Goal: Obtain resource: Download file/media

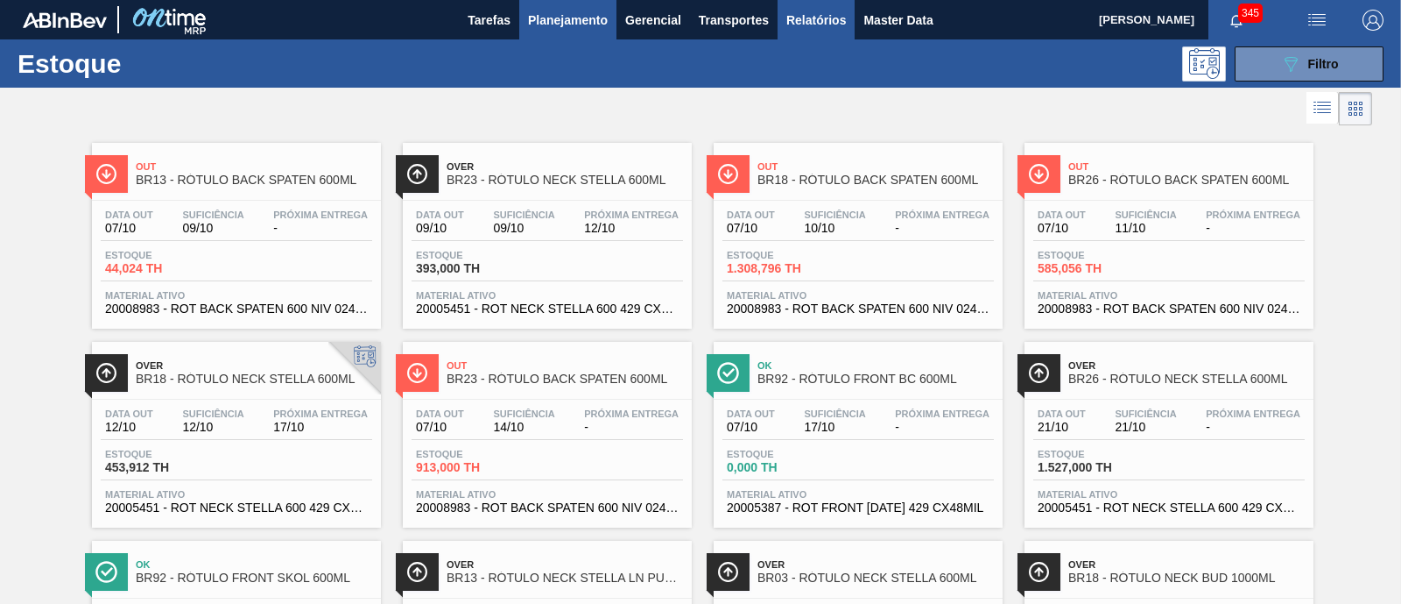
click at [801, 22] on span "Relatórios" at bounding box center [817, 20] width 60 height 21
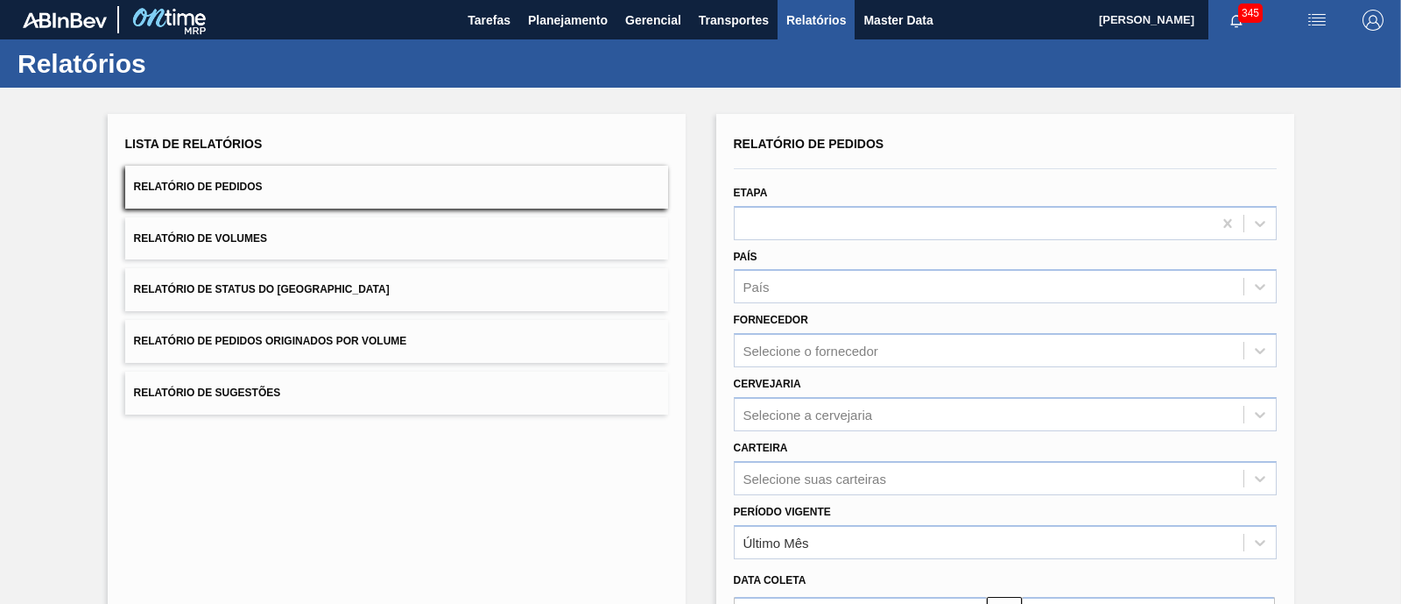
click at [297, 300] on button "Relatório de Status do [GEOGRAPHIC_DATA]" at bounding box center [396, 289] width 543 height 43
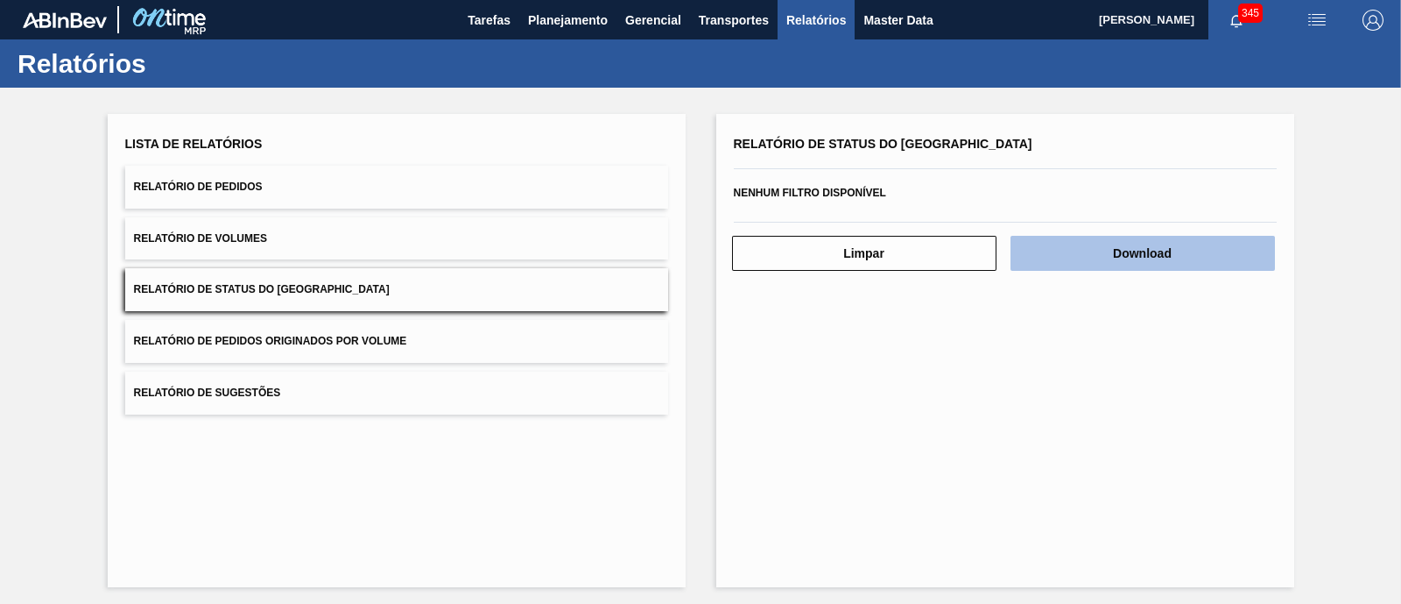
click at [1082, 263] on button "Download" at bounding box center [1143, 253] width 265 height 35
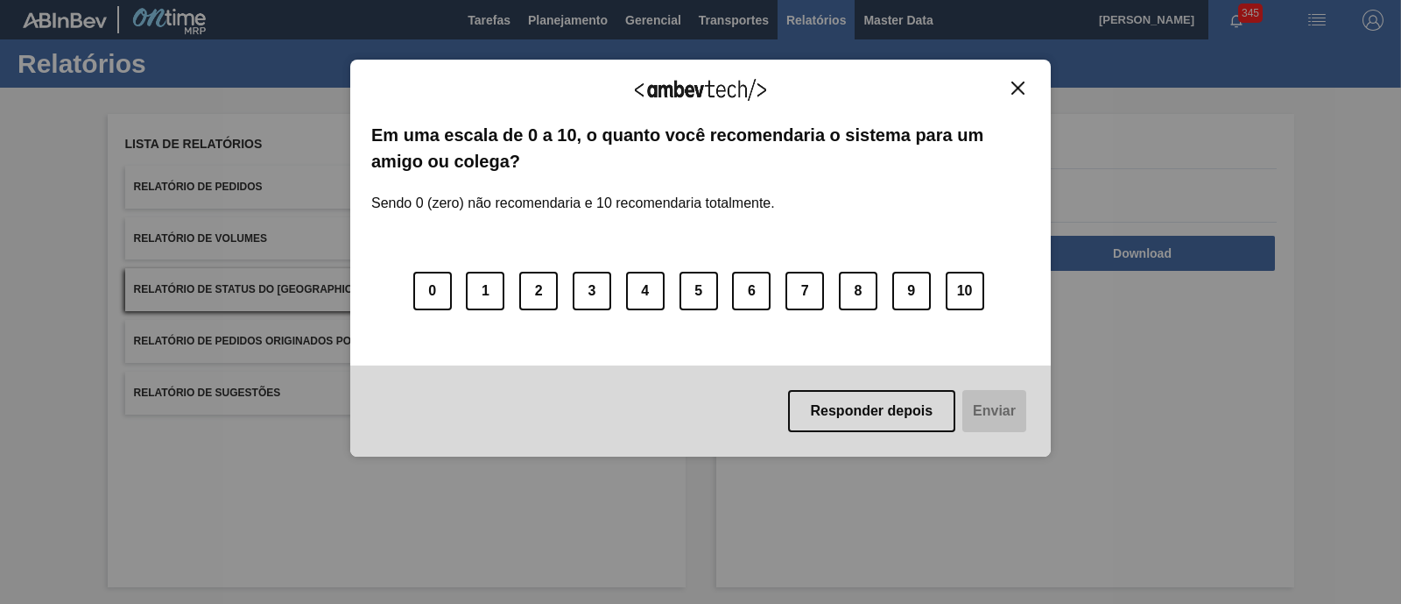
click at [1013, 85] on img "Close" at bounding box center [1018, 87] width 13 height 13
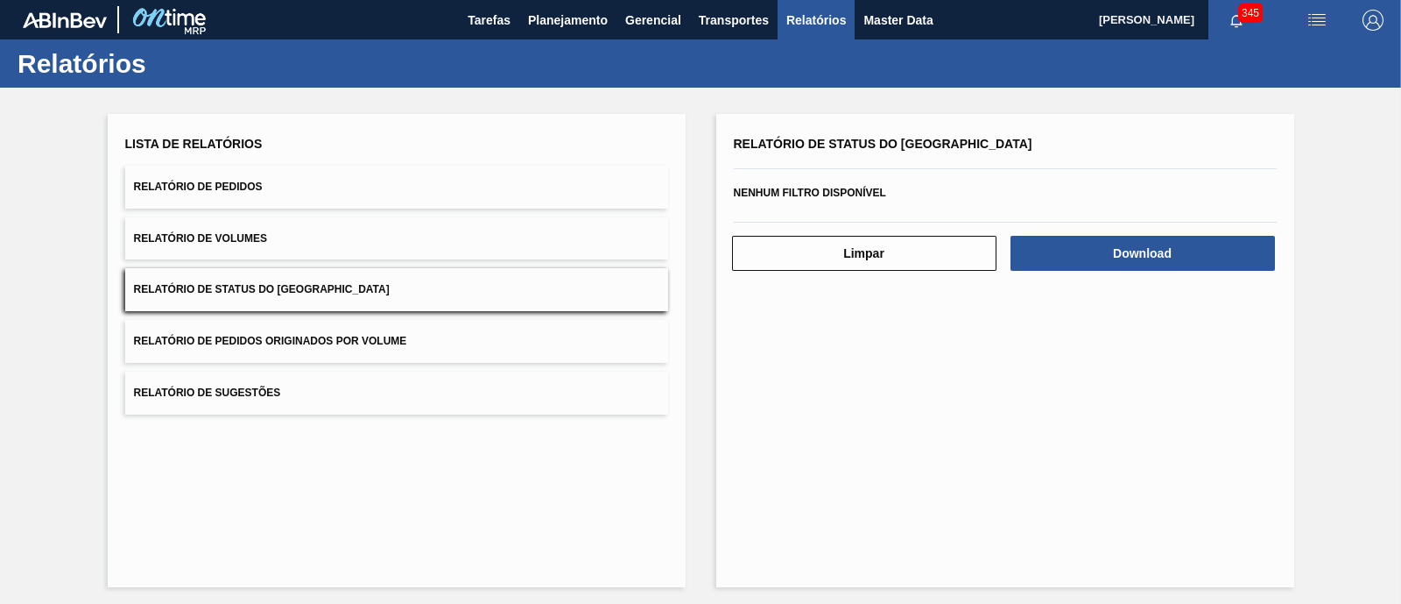
click at [188, 186] on span "Relatório de Pedidos" at bounding box center [198, 186] width 129 height 12
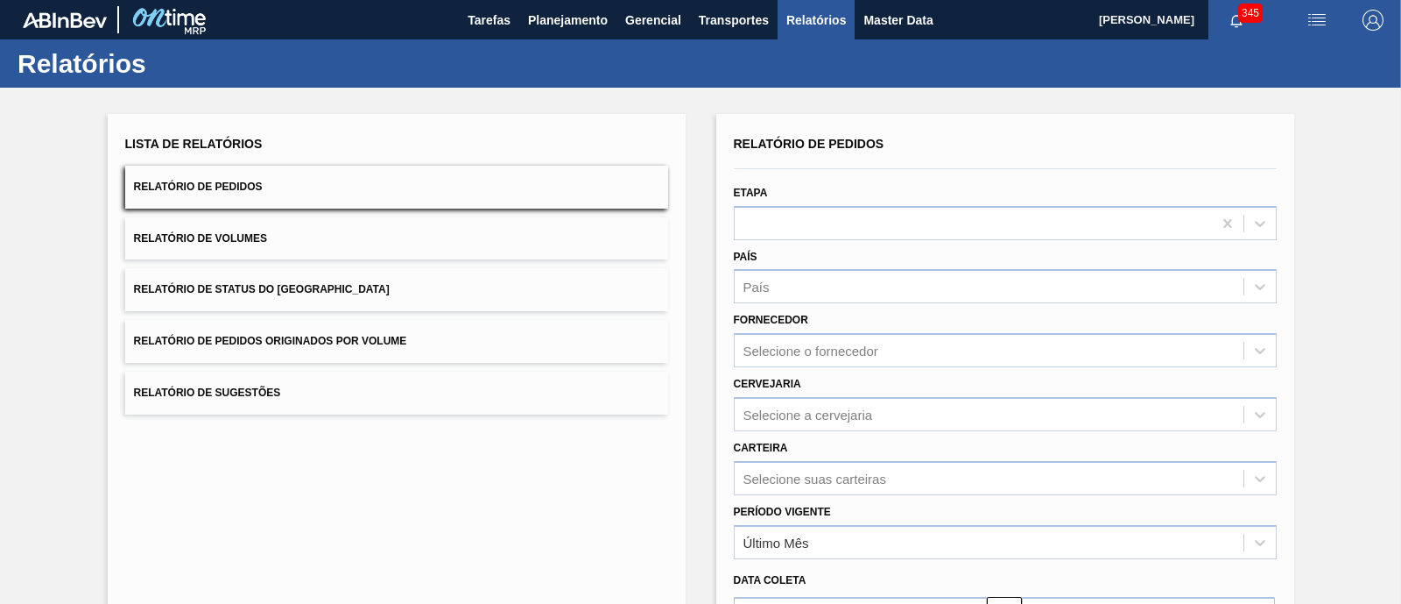
scroll to position [205, 0]
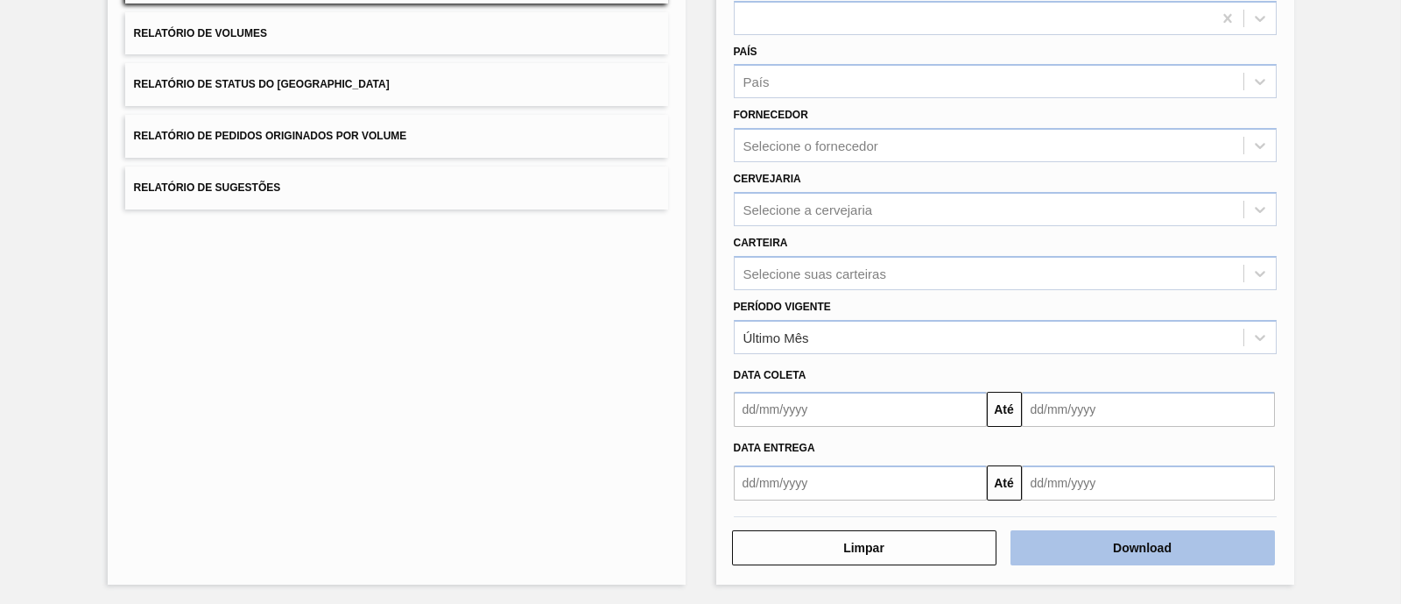
click at [1047, 544] on button "Download" at bounding box center [1143, 547] width 265 height 35
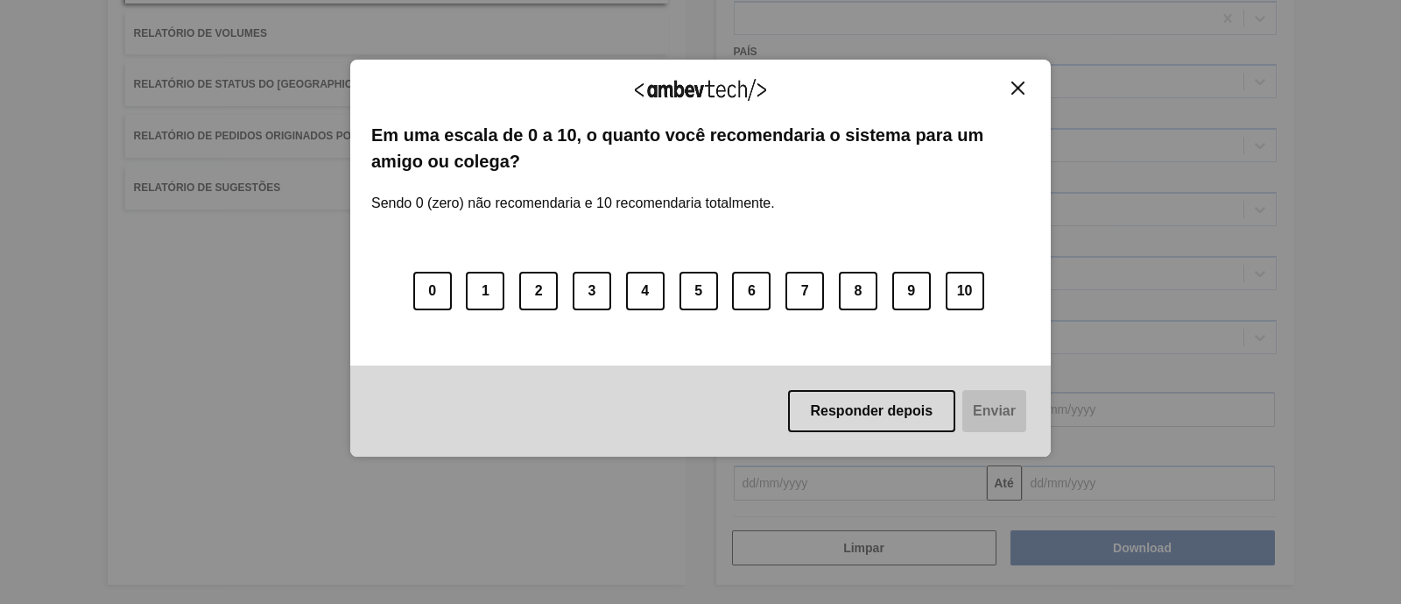
click at [1019, 90] on img "Close" at bounding box center [1018, 87] width 13 height 13
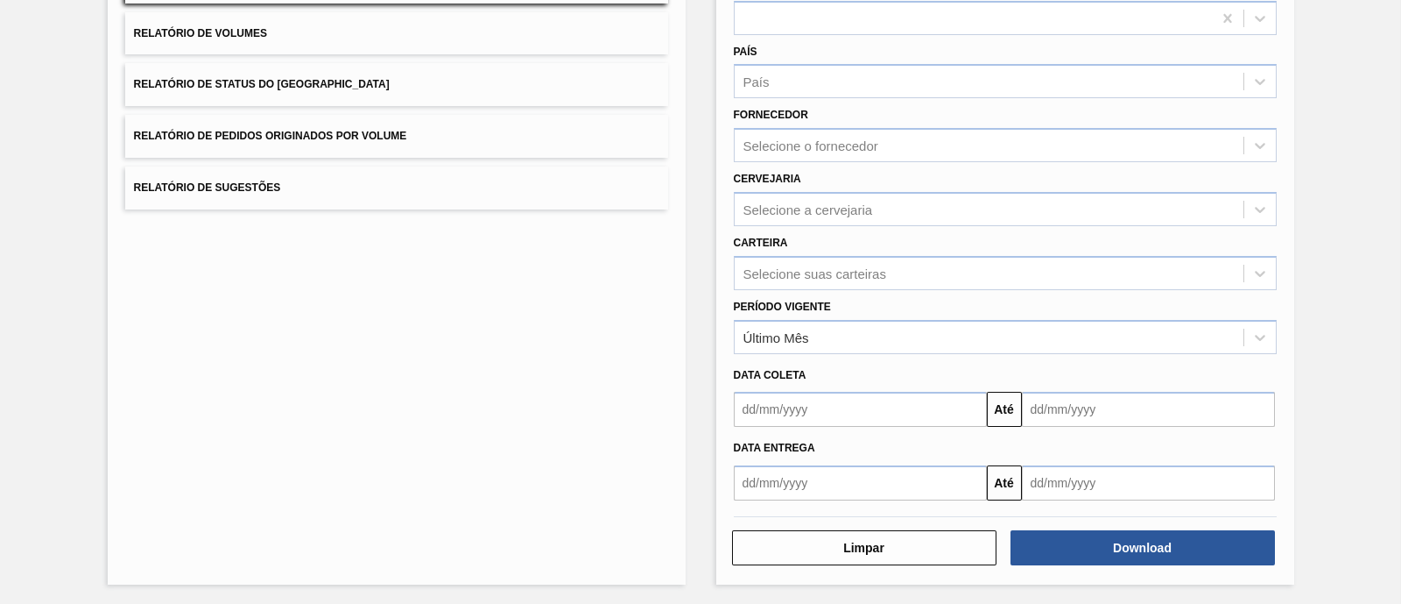
click at [466, 457] on div "Lista de Relatórios Relatório de Pedidos Relatório de Volumes Relatório de Stat…" at bounding box center [397, 246] width 578 height 675
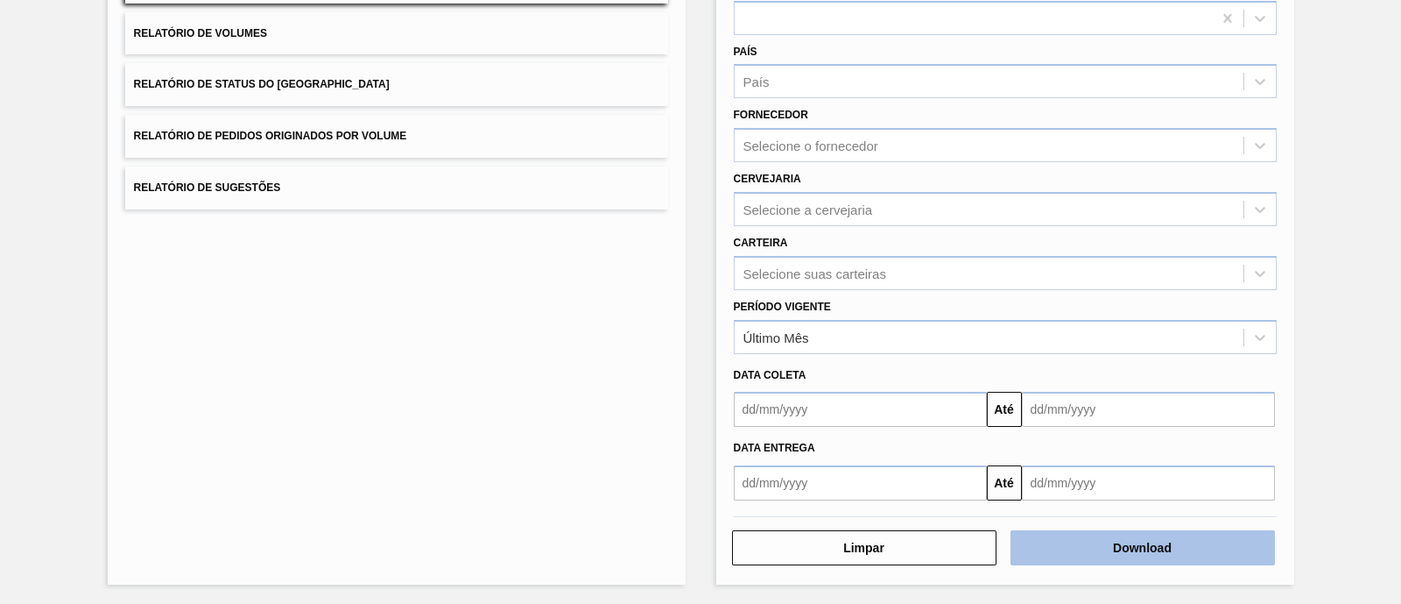
click at [1134, 546] on button "Download" at bounding box center [1143, 547] width 265 height 35
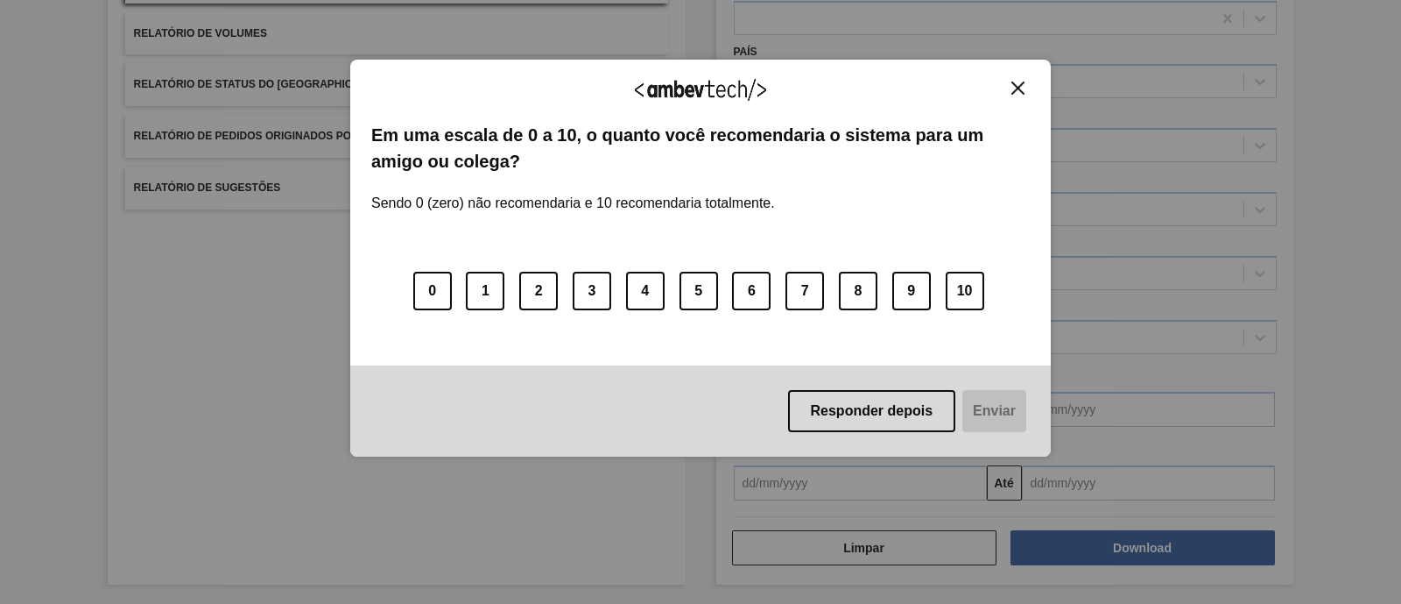
click at [1021, 83] on img "Close" at bounding box center [1018, 87] width 13 height 13
click at [1021, 88] on img "Close" at bounding box center [1018, 87] width 13 height 13
click at [1014, 81] on button "Close" at bounding box center [1018, 88] width 24 height 15
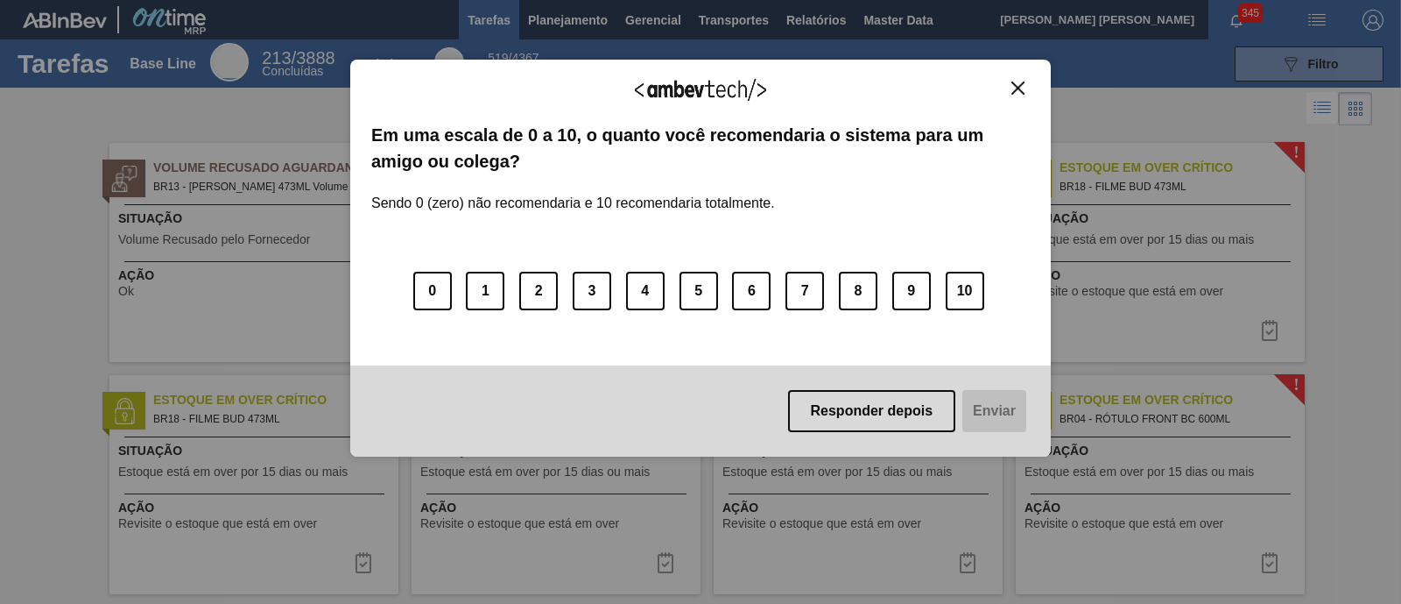
click at [1019, 89] on img "Close" at bounding box center [1018, 87] width 13 height 13
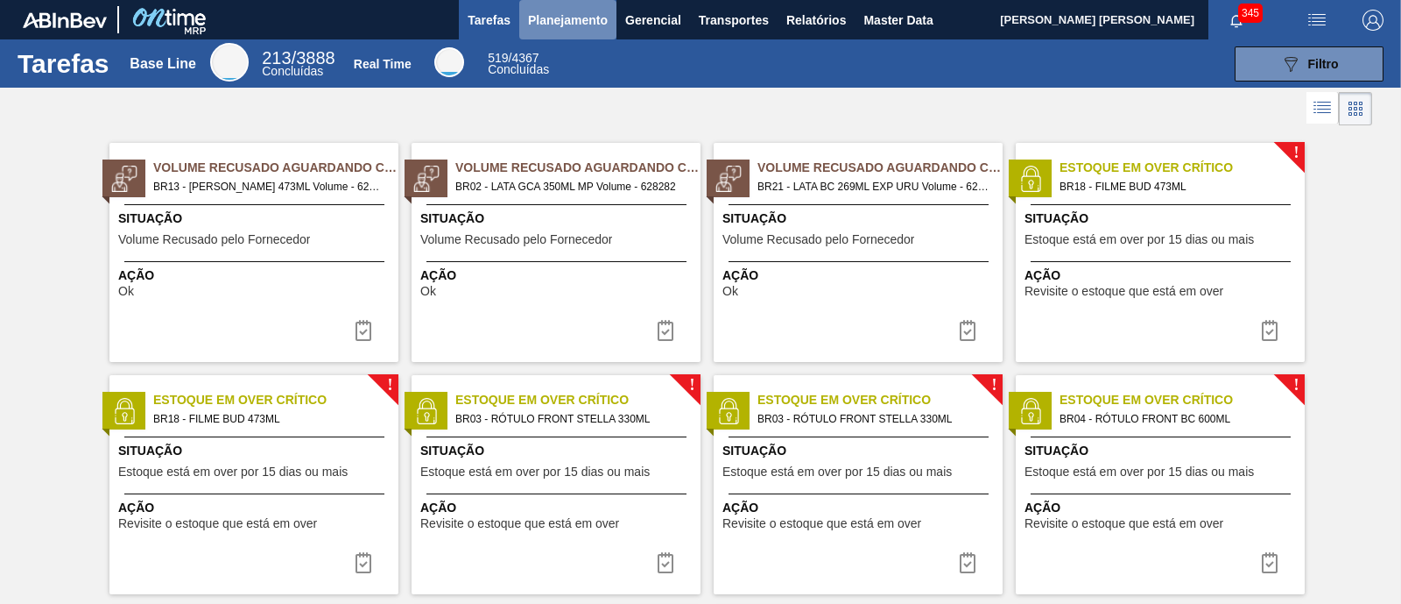
click at [578, 8] on button "Planejamento" at bounding box center [567, 19] width 97 height 39
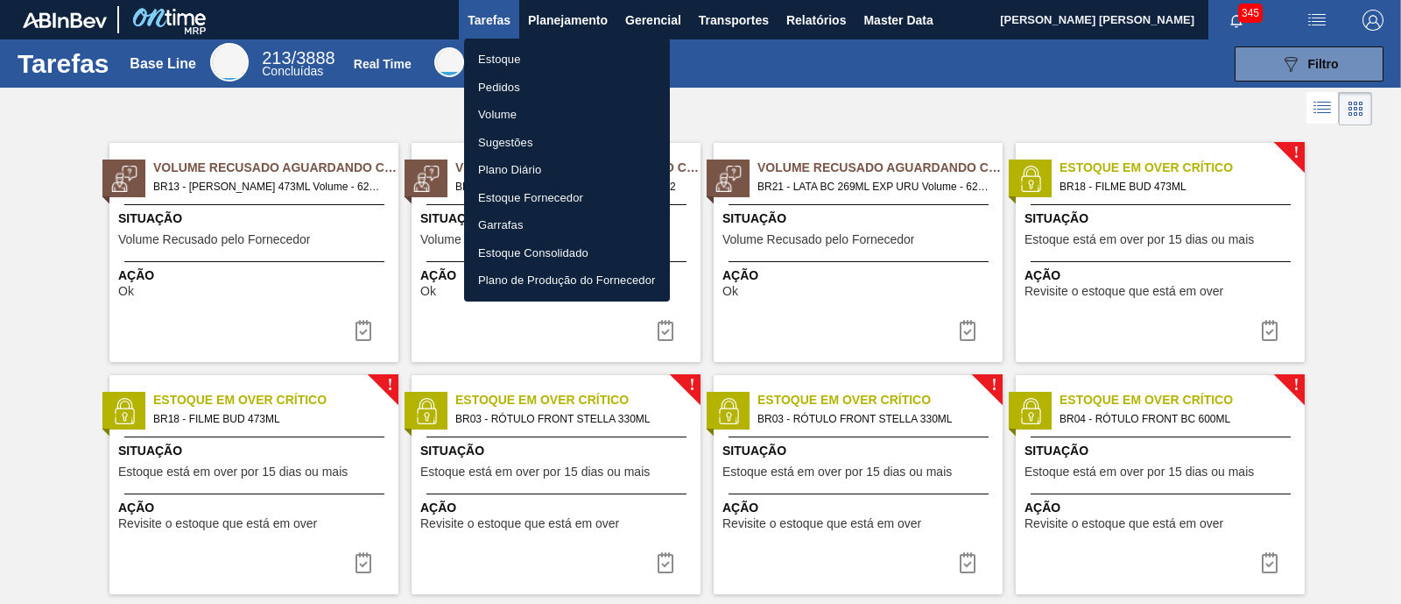
click at [561, 59] on li "Estoque" at bounding box center [567, 60] width 206 height 28
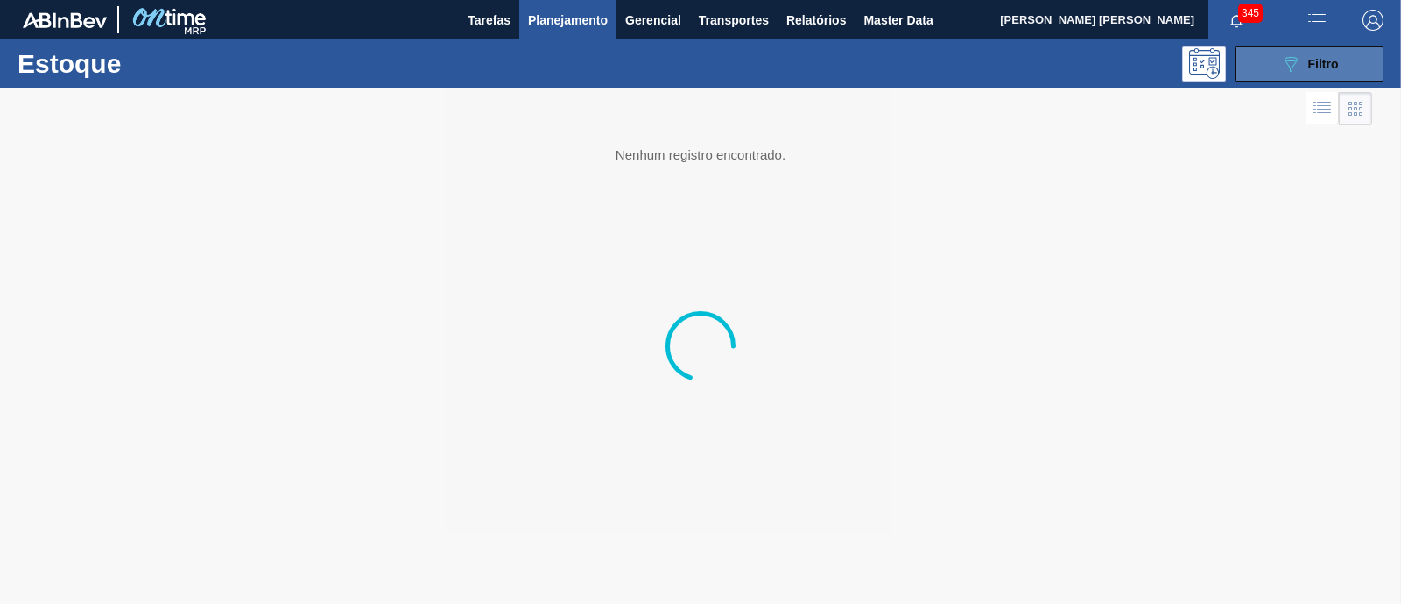
click at [1302, 73] on button "089F7B8B-B2A5-4AFE-B5C0-19BA573D28AC Filtro" at bounding box center [1309, 63] width 149 height 35
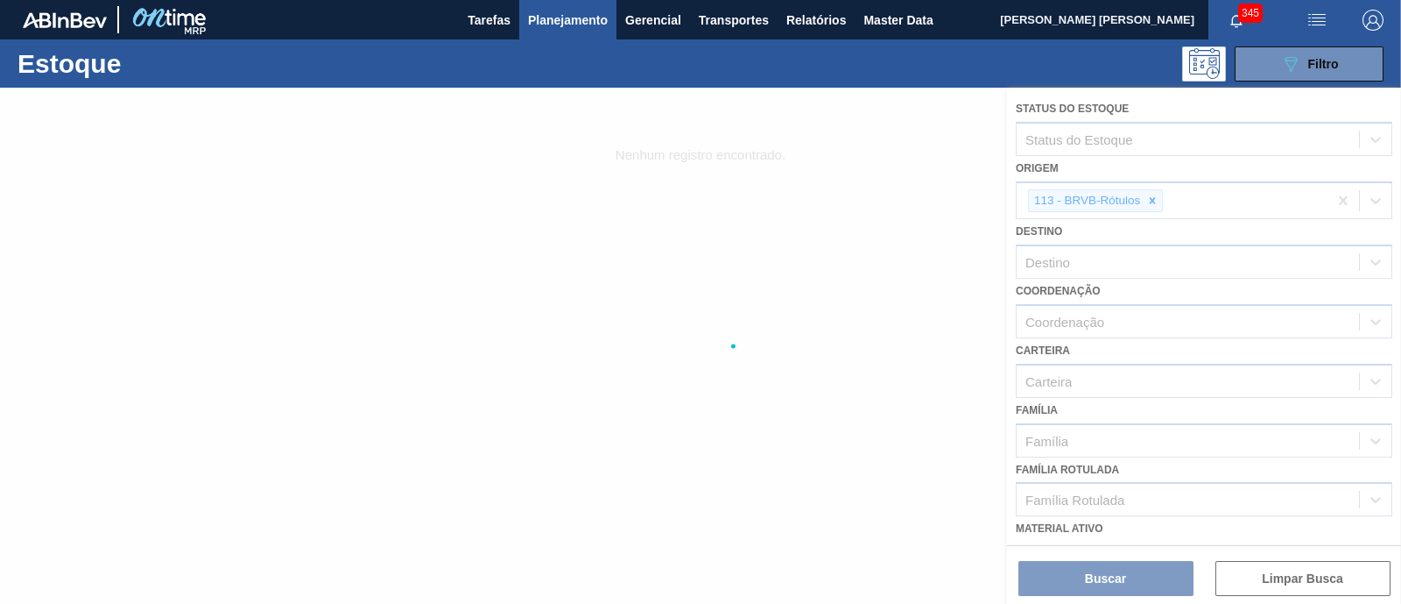
click at [1151, 198] on div at bounding box center [700, 346] width 1401 height 516
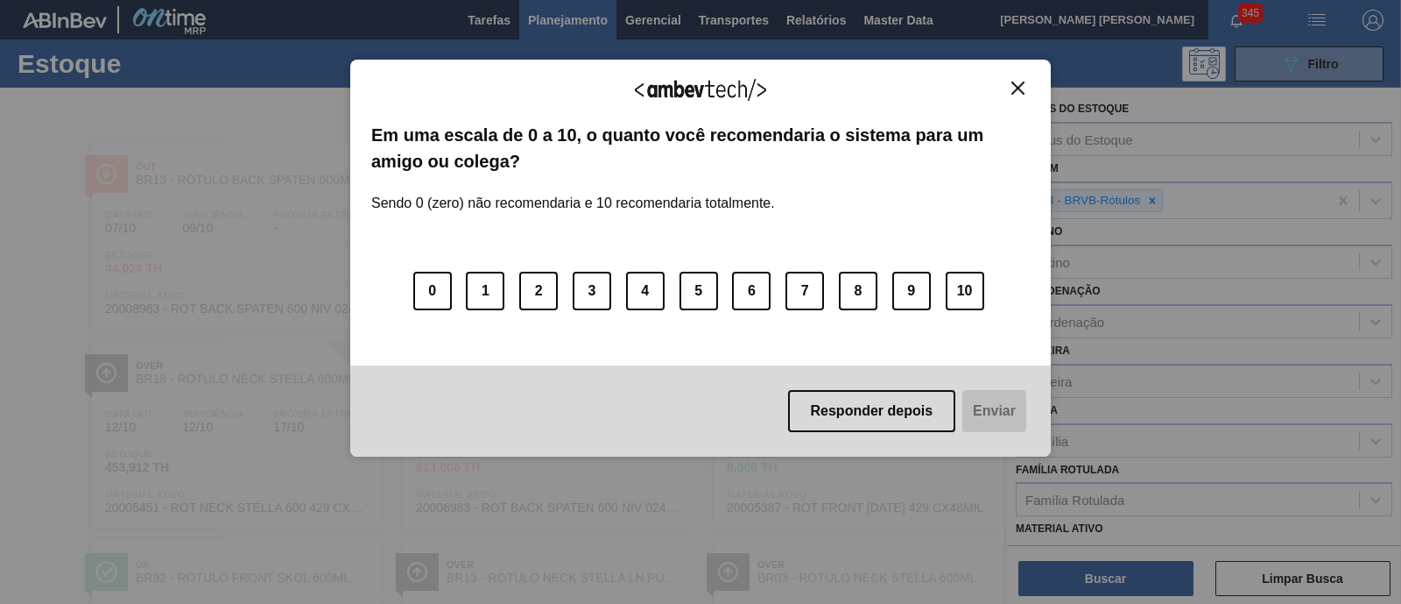
click at [1015, 94] on img "Close" at bounding box center [1018, 87] width 13 height 13
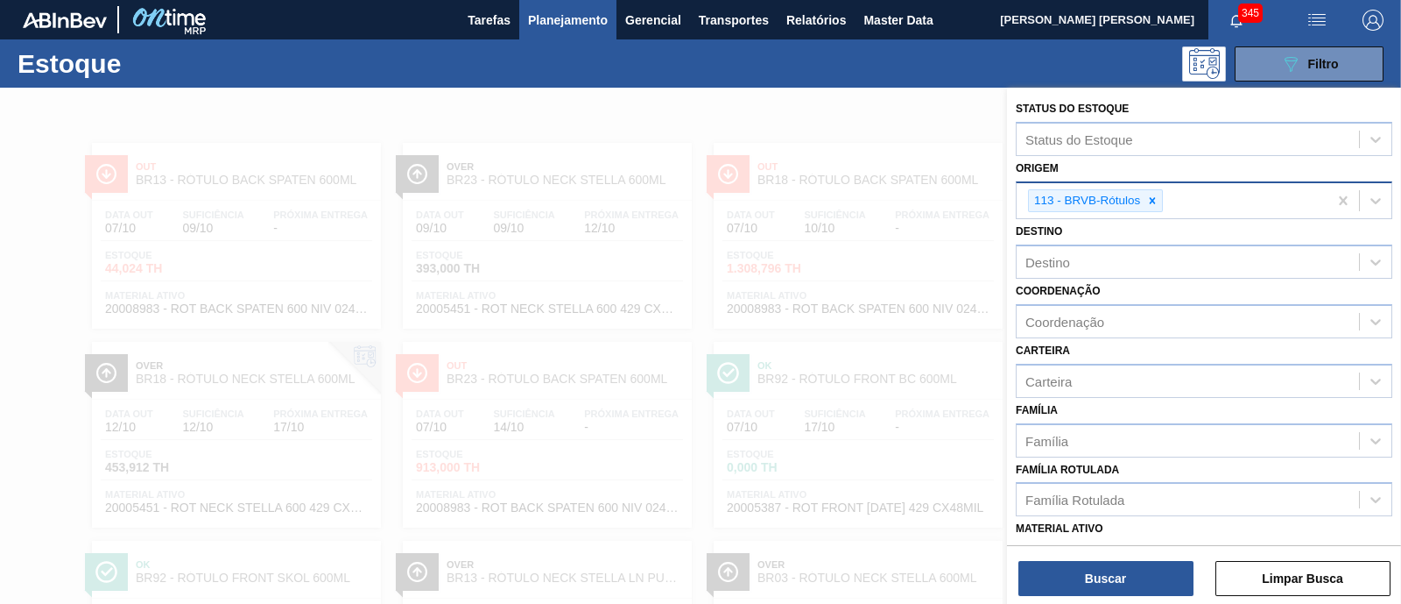
click at [1160, 206] on div at bounding box center [1152, 201] width 19 height 22
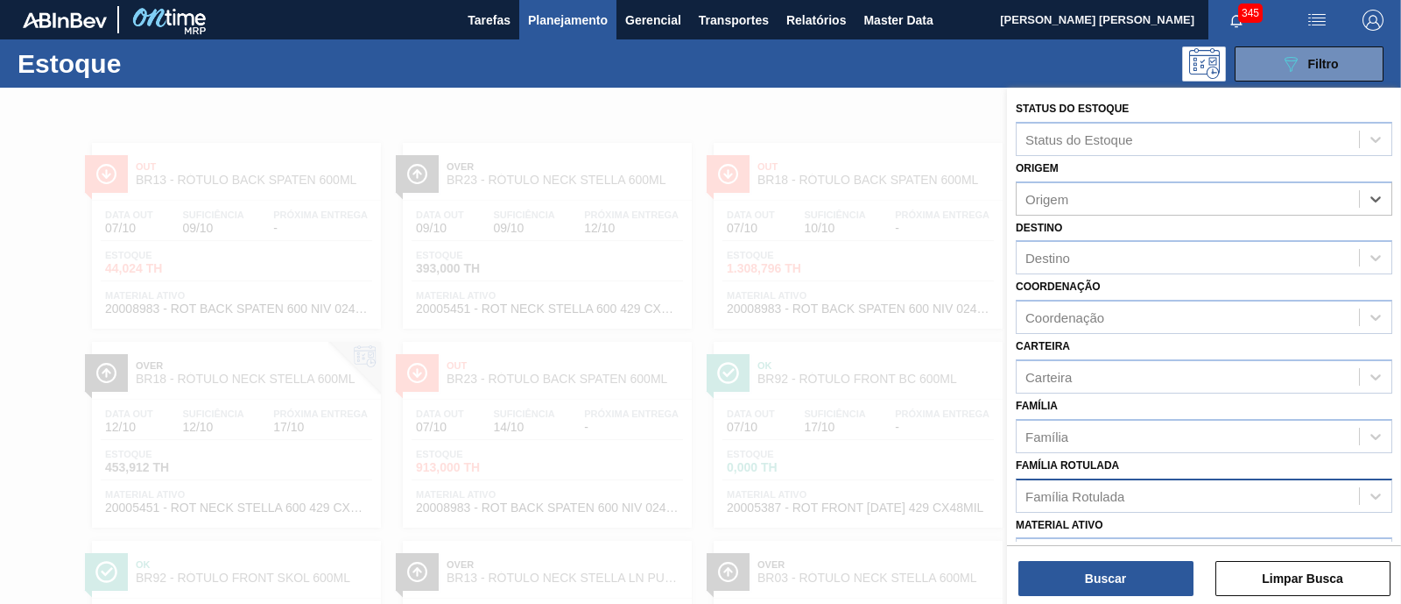
click at [1142, 497] on div "Família Rotulada" at bounding box center [1188, 495] width 342 height 25
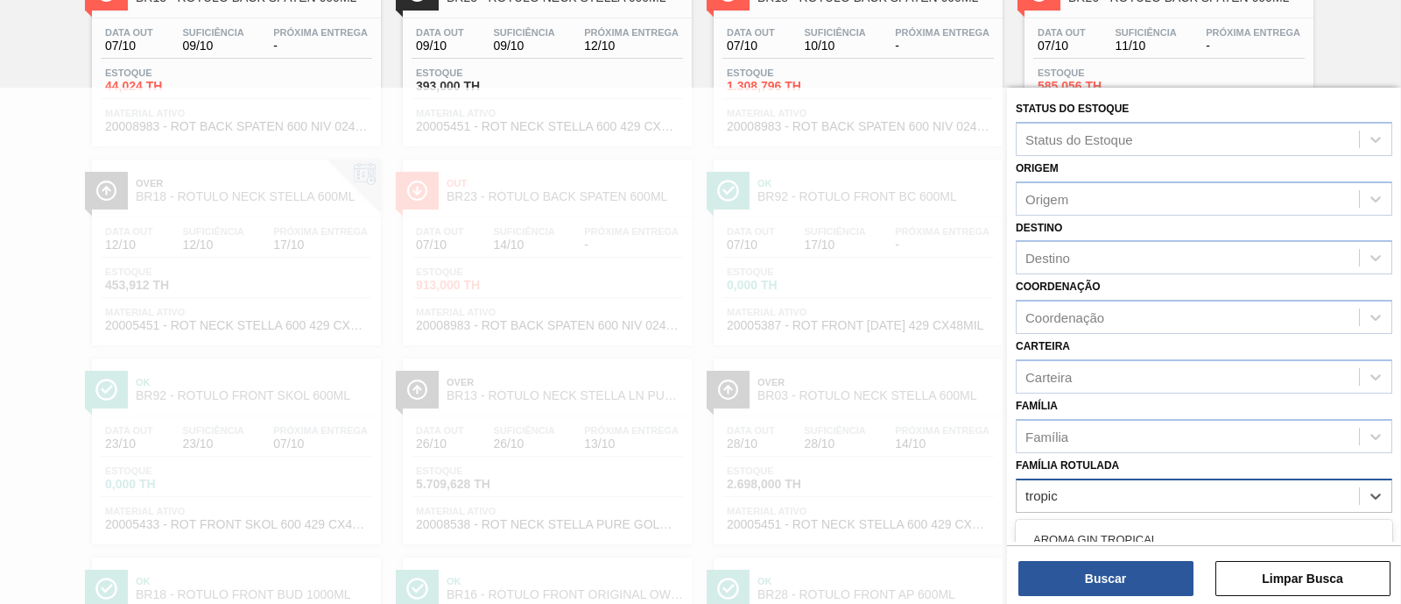
type Rotulada "tropica"
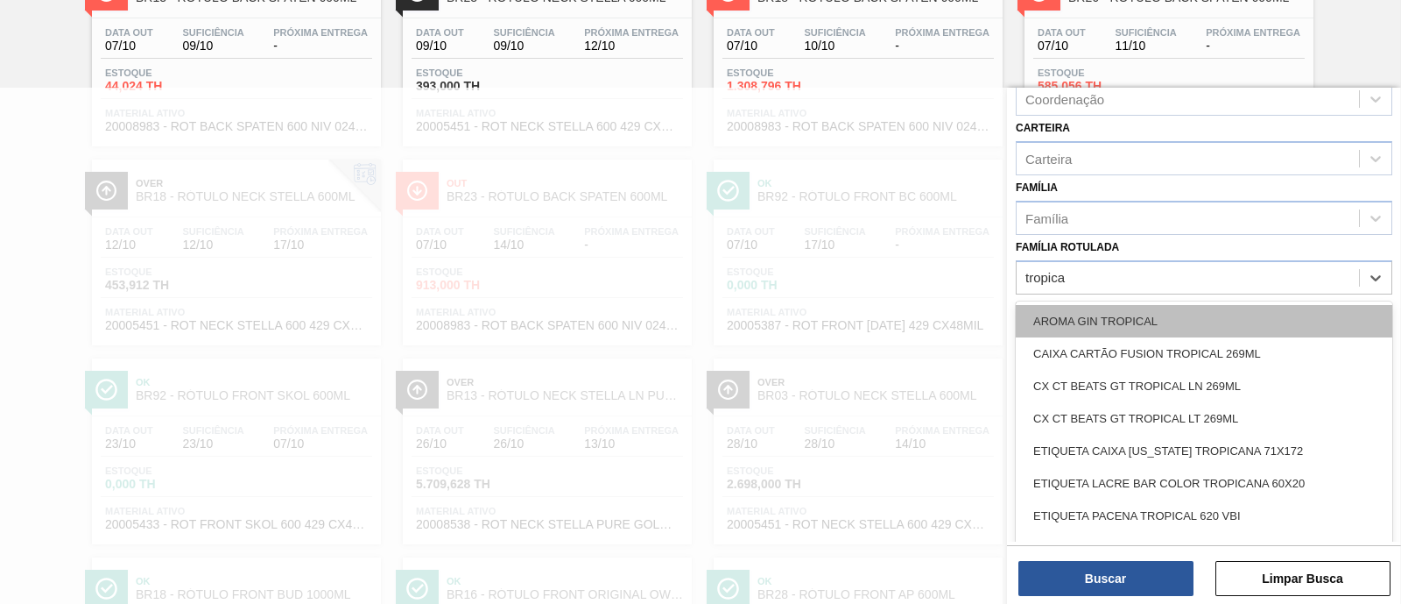
click at [1148, 315] on div "AROMA GIN TROPICAL" at bounding box center [1204, 321] width 377 height 32
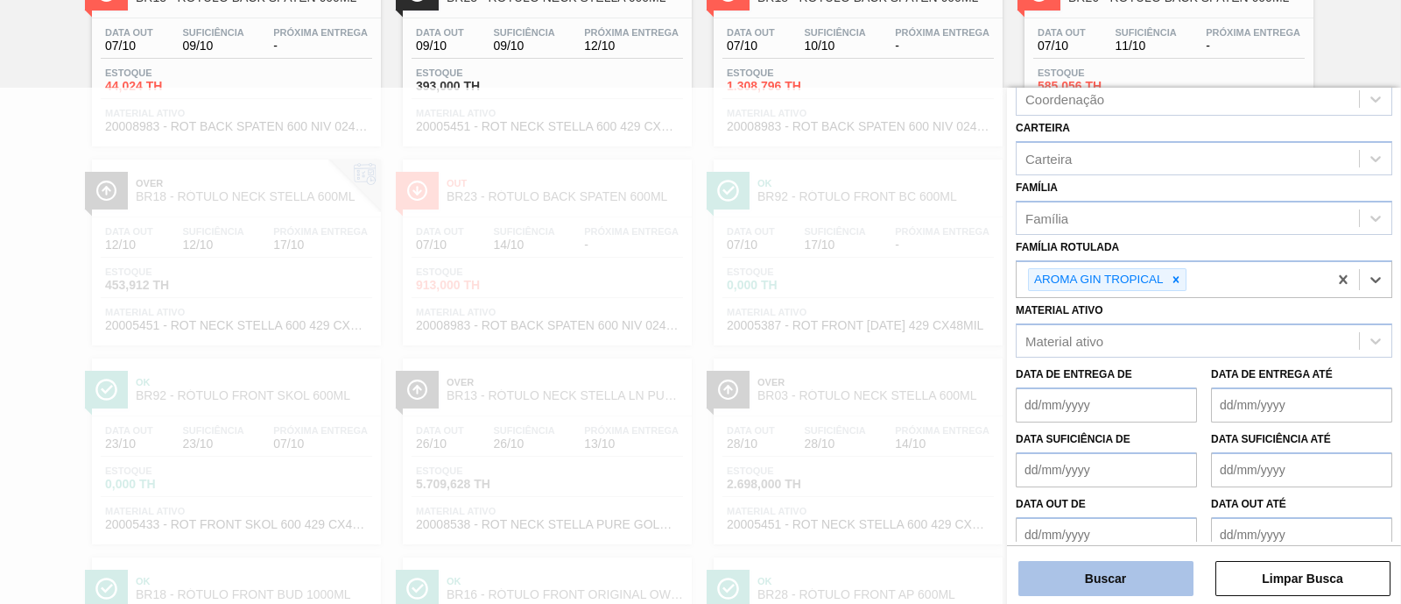
click at [1160, 575] on button "Buscar" at bounding box center [1106, 578] width 175 height 35
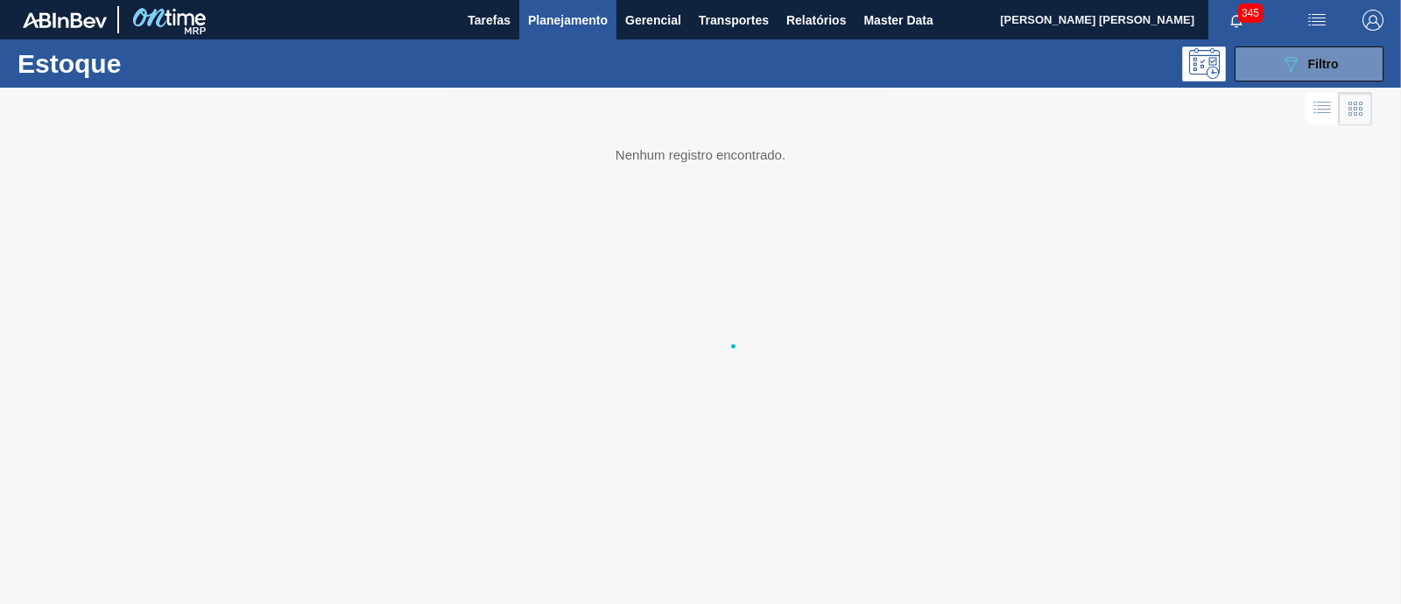
scroll to position [0, 0]
